Goal: Information Seeking & Learning: Learn about a topic

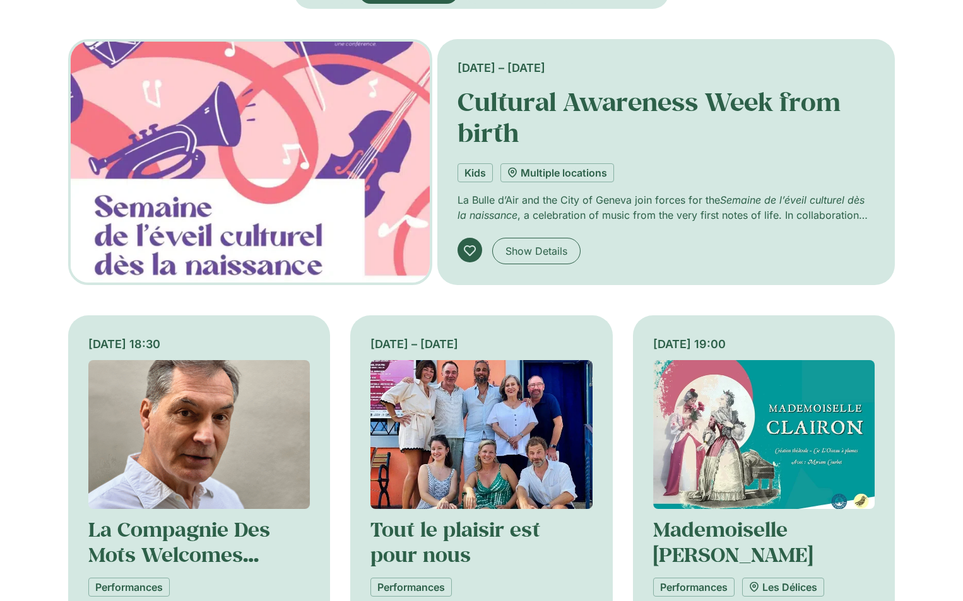
scroll to position [379, 0]
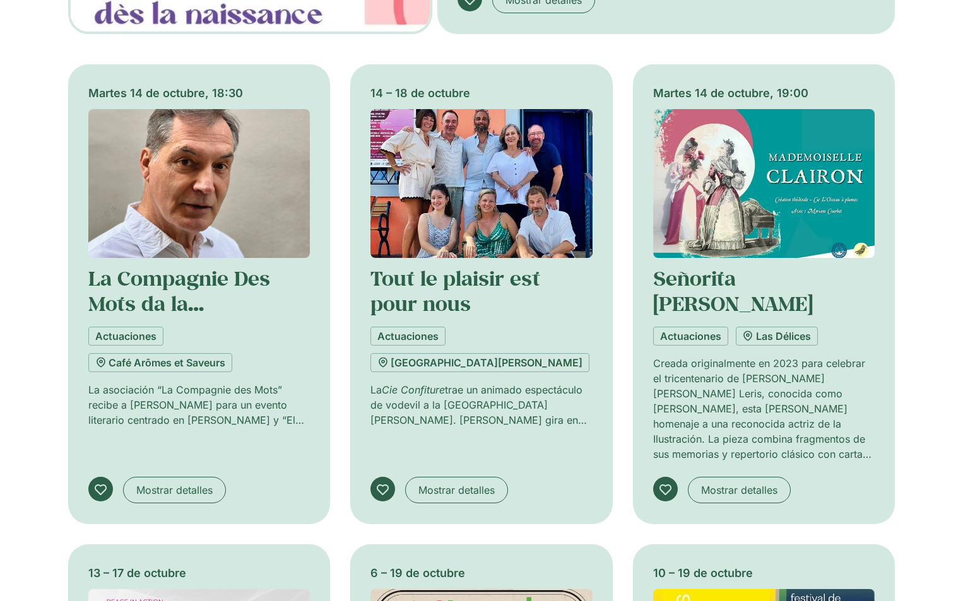
scroll to position [631, 0]
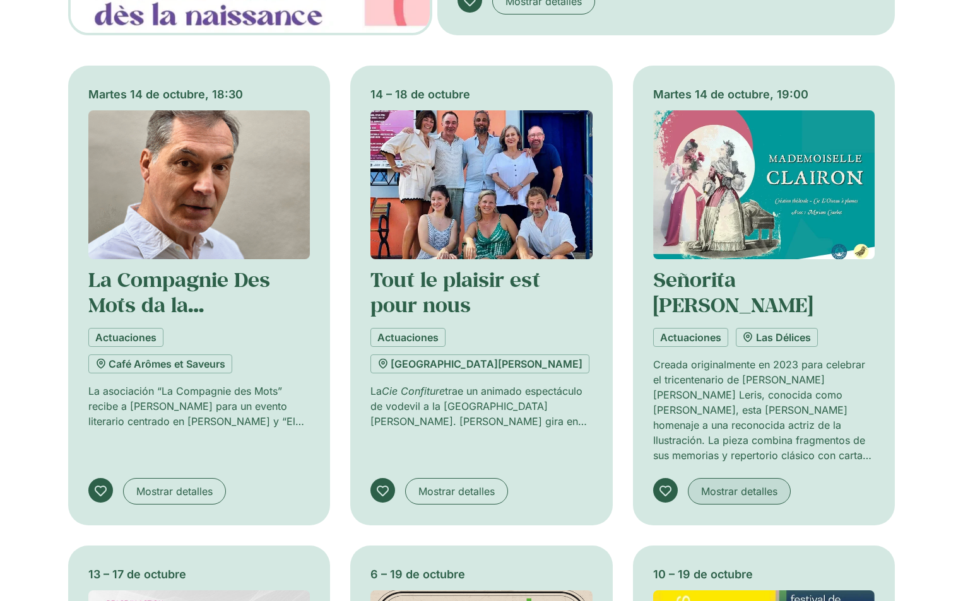
click at [745, 487] on font "Mostrar detalles" at bounding box center [739, 491] width 76 height 13
click at [435, 488] on font "Mostrar detalles" at bounding box center [456, 491] width 76 height 13
click at [170, 488] on font "Mostrar detalles" at bounding box center [174, 491] width 76 height 13
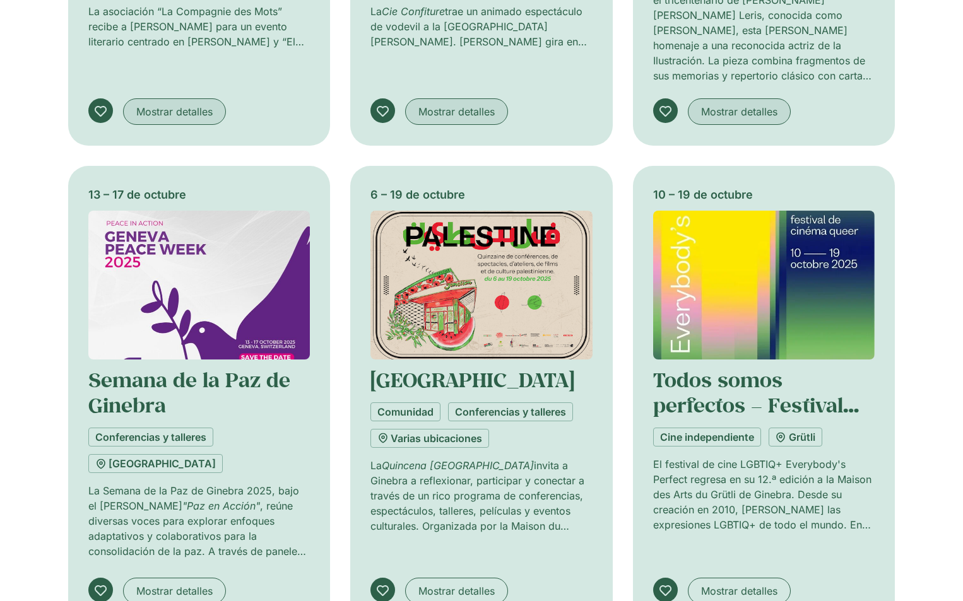
scroll to position [1073, 0]
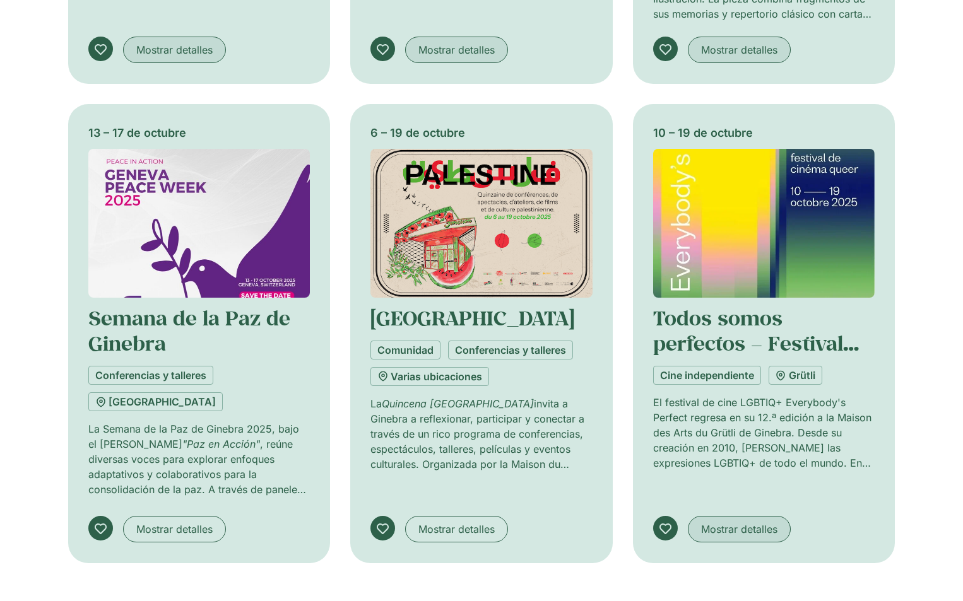
click at [739, 524] on font "Mostrar detalles" at bounding box center [739, 529] width 76 height 13
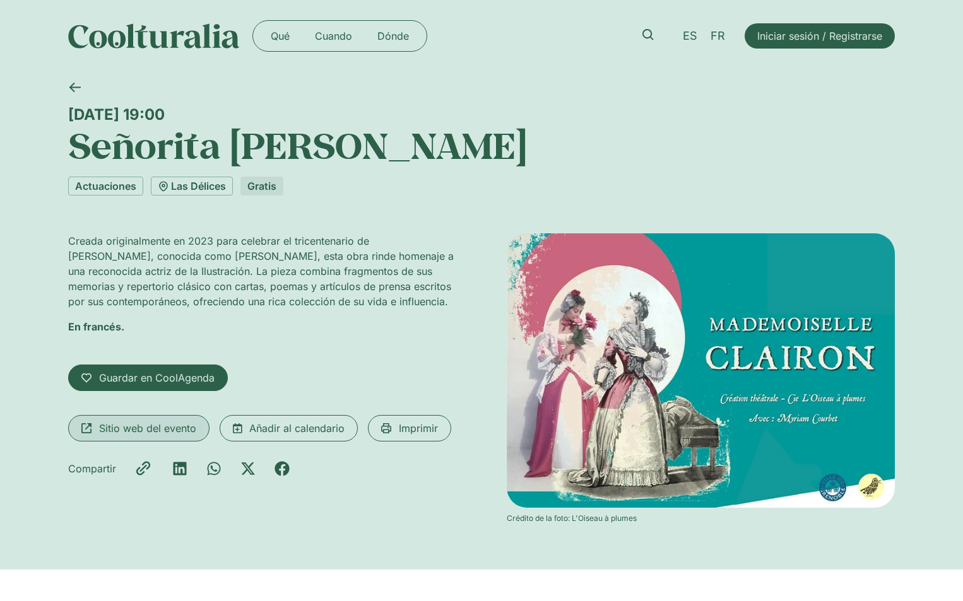
click at [136, 426] on font "Sitio web del evento" at bounding box center [147, 428] width 97 height 13
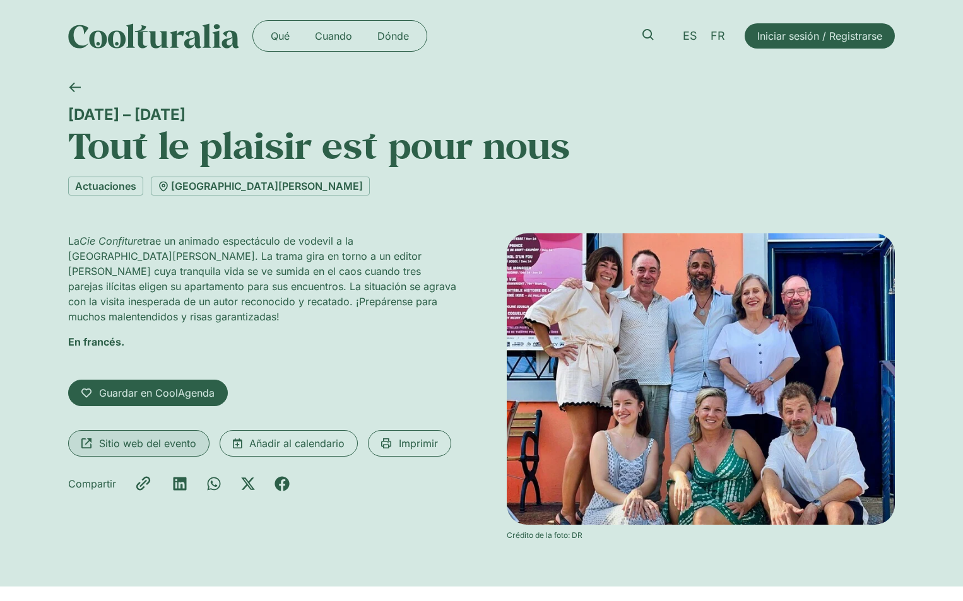
click at [125, 448] on font "Sitio web del evento" at bounding box center [147, 443] width 97 height 13
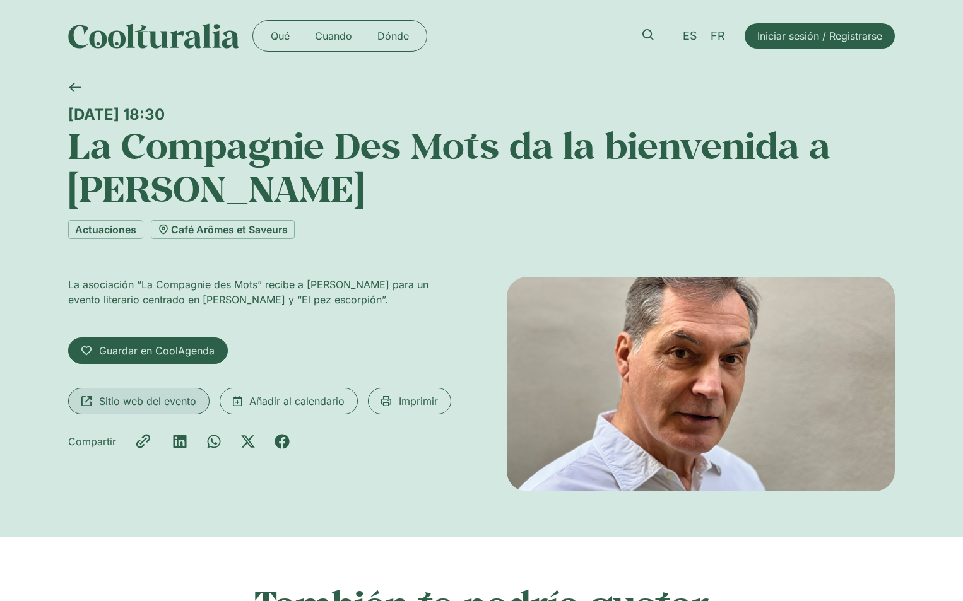
click at [159, 403] on font "Sitio web del evento" at bounding box center [147, 401] width 97 height 13
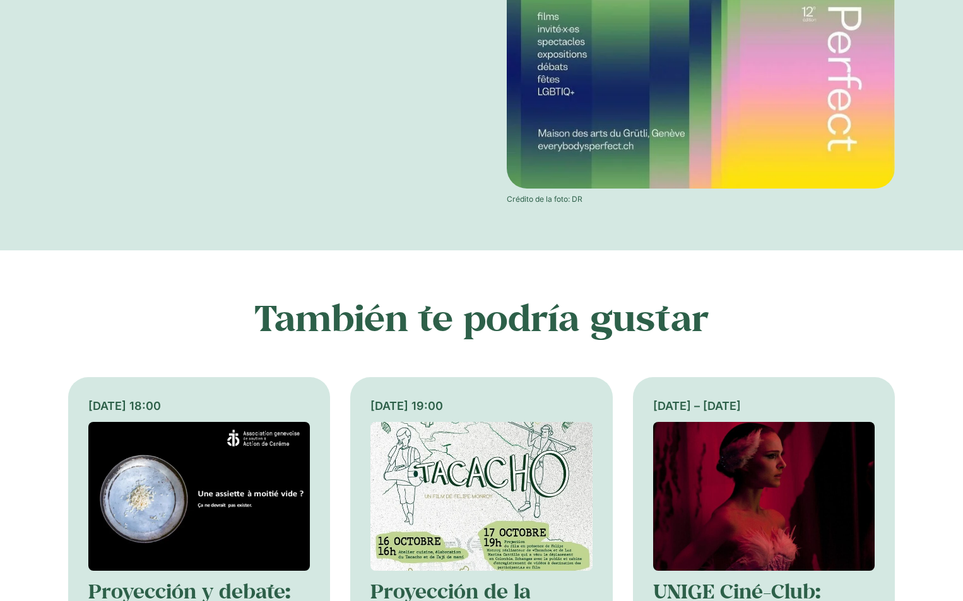
scroll to position [505, 0]
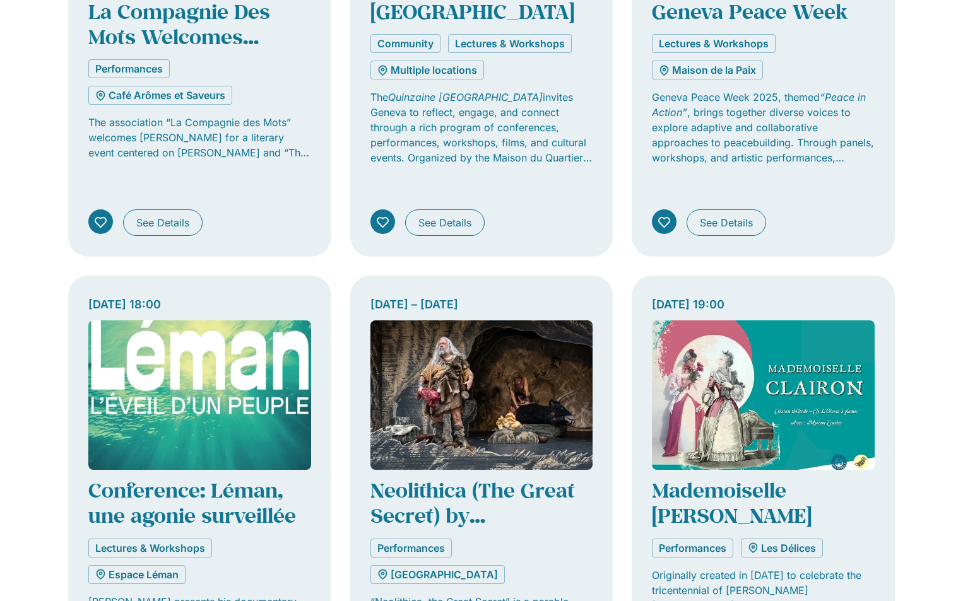
scroll to position [820, 0]
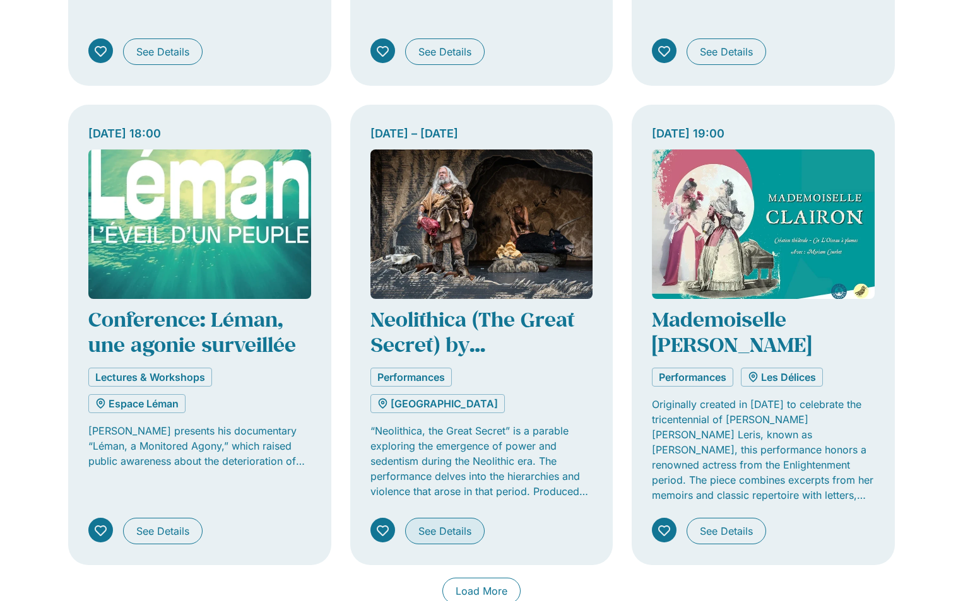
click at [435, 524] on span "See Details" at bounding box center [444, 531] width 53 height 15
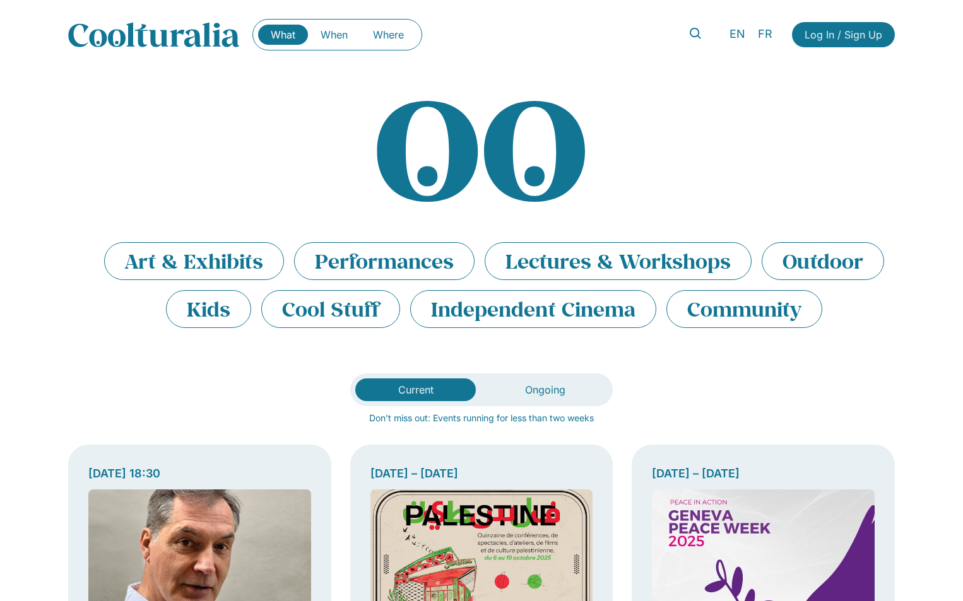
scroll to position [0, 0]
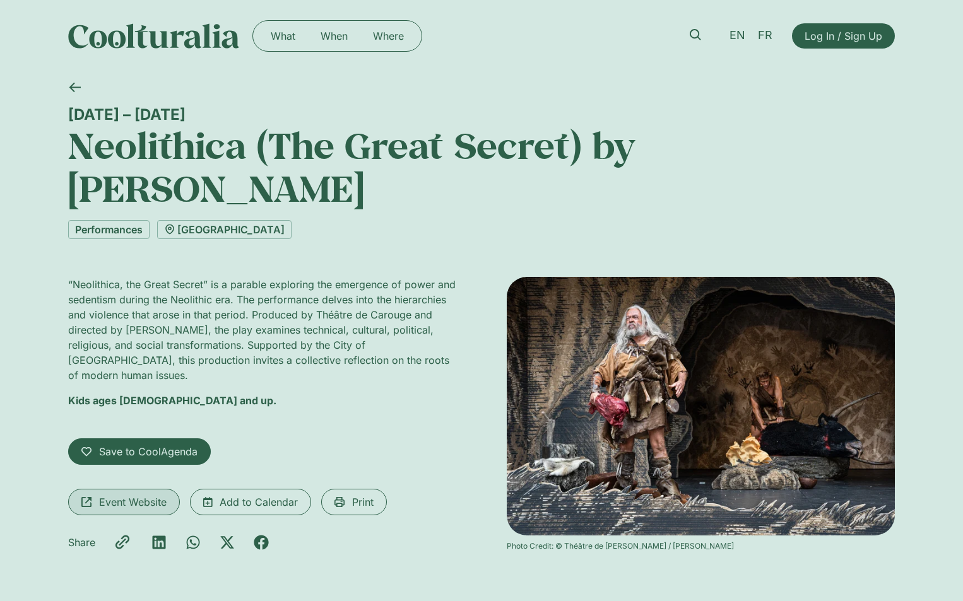
click at [138, 495] on span "Event Website" at bounding box center [133, 502] width 68 height 15
